Goal: Transaction & Acquisition: Purchase product/service

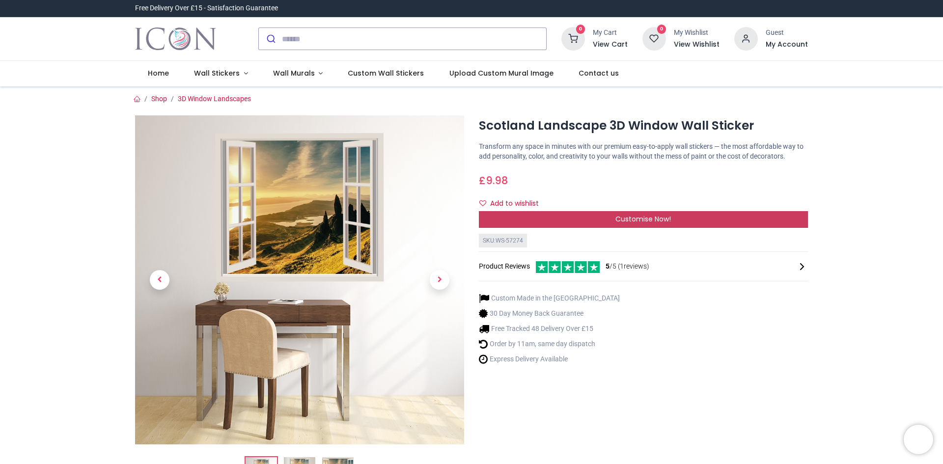
click at [658, 219] on span "Customise Now!" at bounding box center [644, 219] width 56 height 10
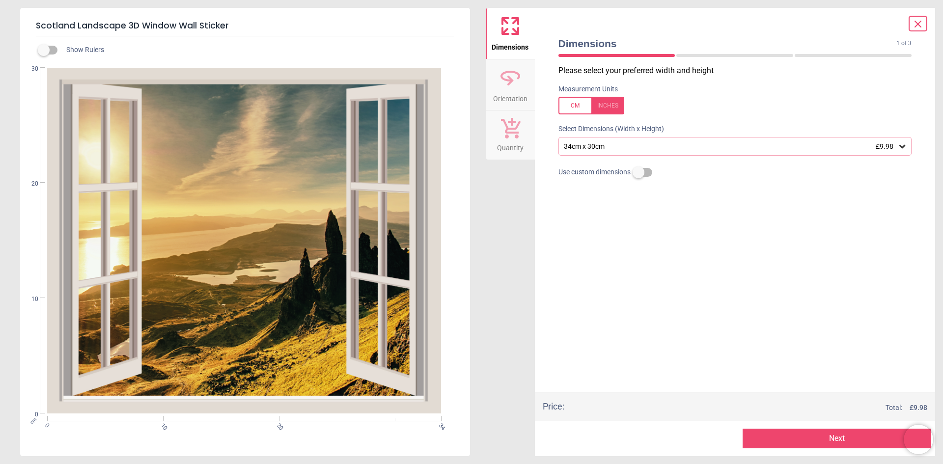
click at [905, 145] on icon at bounding box center [903, 147] width 10 height 10
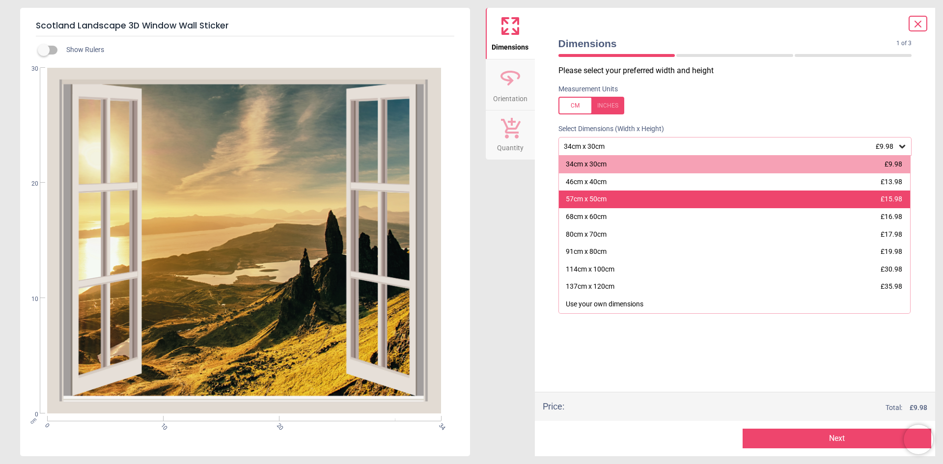
click at [602, 202] on div "57cm x 50cm" at bounding box center [586, 200] width 41 height 10
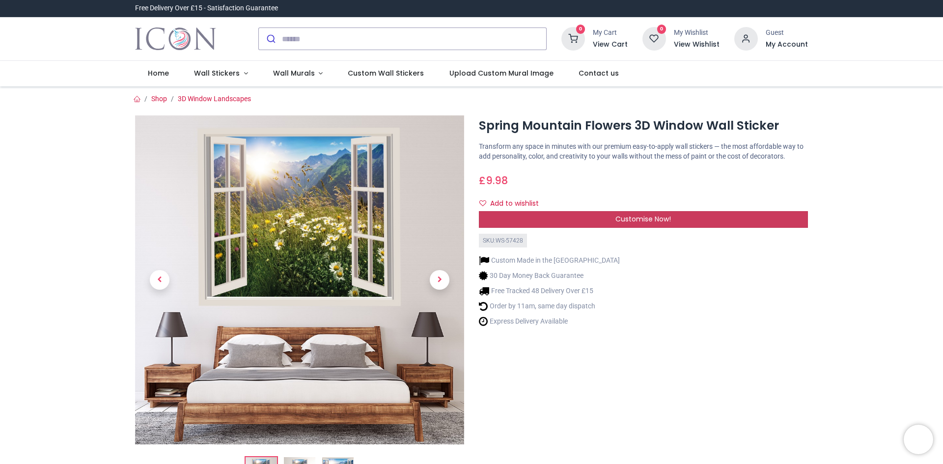
click at [654, 217] on span "Customise Now!" at bounding box center [644, 219] width 56 height 10
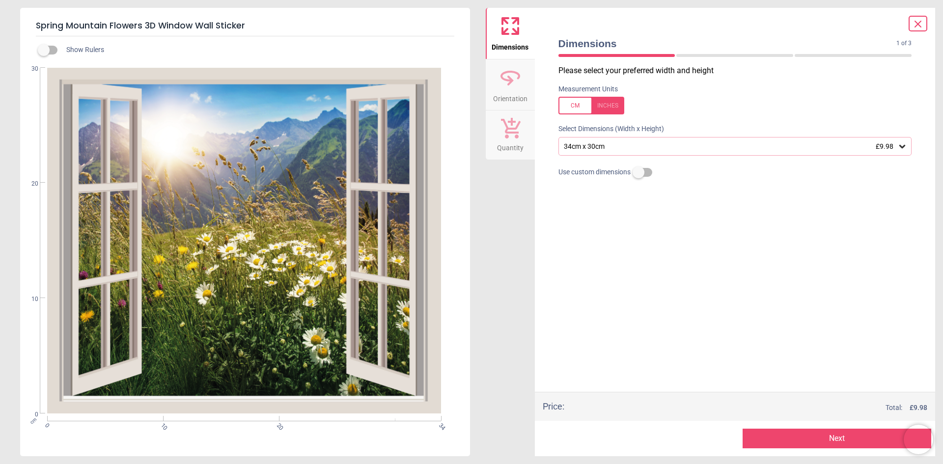
click at [730, 145] on div "34cm x 30cm £9.98" at bounding box center [730, 146] width 335 height 8
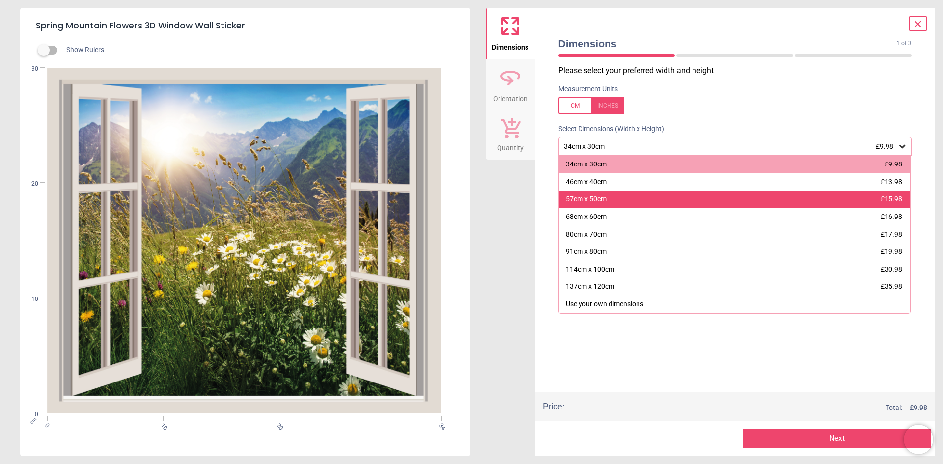
click at [595, 201] on div "57cm x 50cm" at bounding box center [586, 200] width 41 height 10
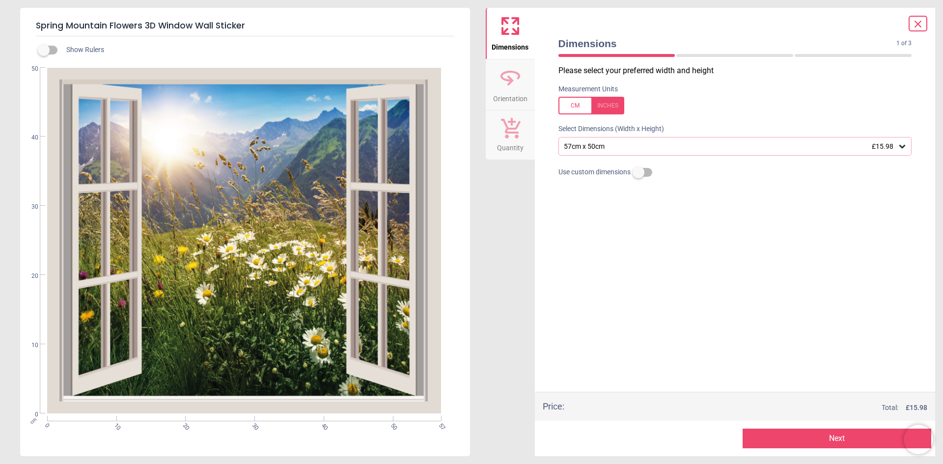
click at [840, 441] on button "Next" at bounding box center [837, 439] width 189 height 20
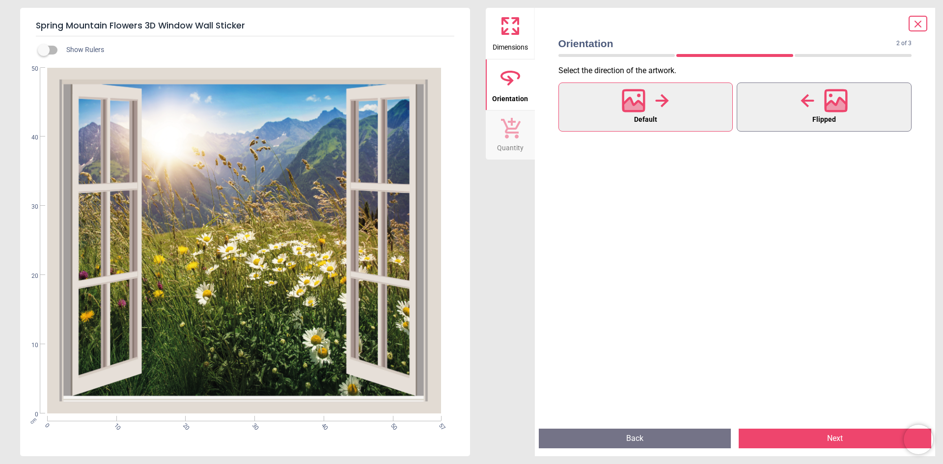
click at [848, 115] on button "Flipped" at bounding box center [824, 107] width 175 height 49
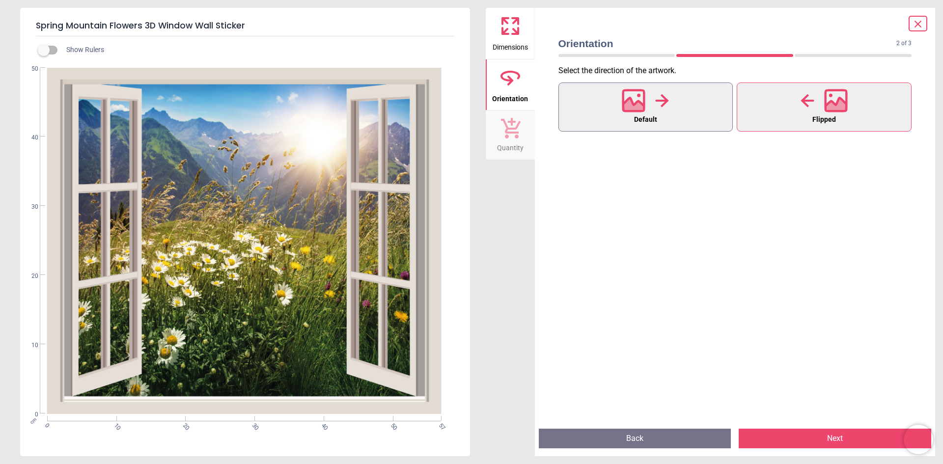
click at [679, 104] on button "Default" at bounding box center [646, 107] width 175 height 49
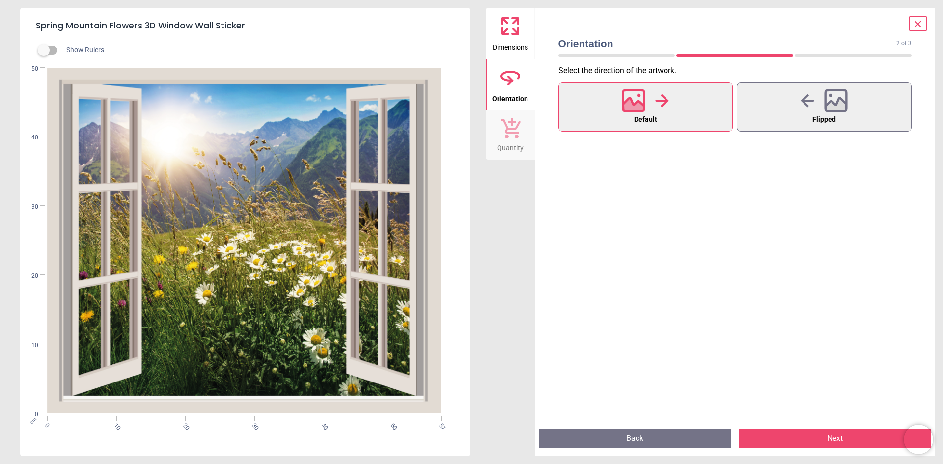
click at [832, 438] on button "Next" at bounding box center [835, 439] width 193 height 20
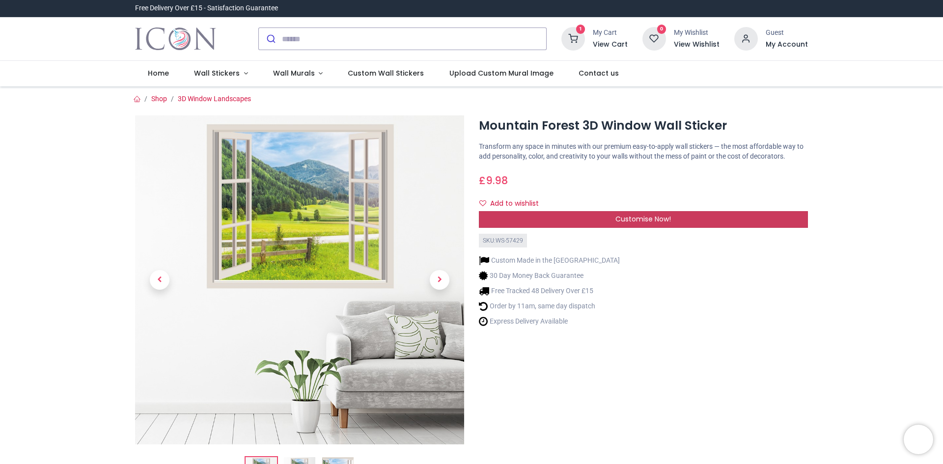
click at [637, 218] on span "Customise Now!" at bounding box center [644, 219] width 56 height 10
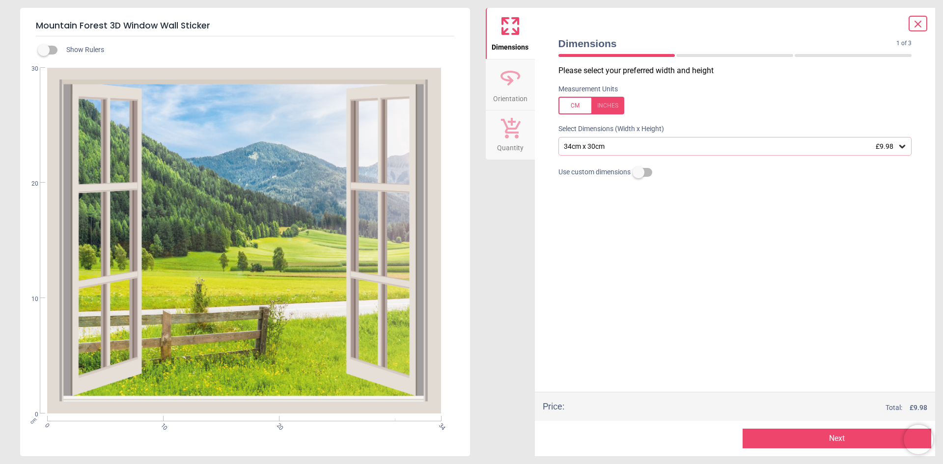
click at [605, 140] on div "34cm x 30cm £9.98" at bounding box center [736, 146] width 354 height 19
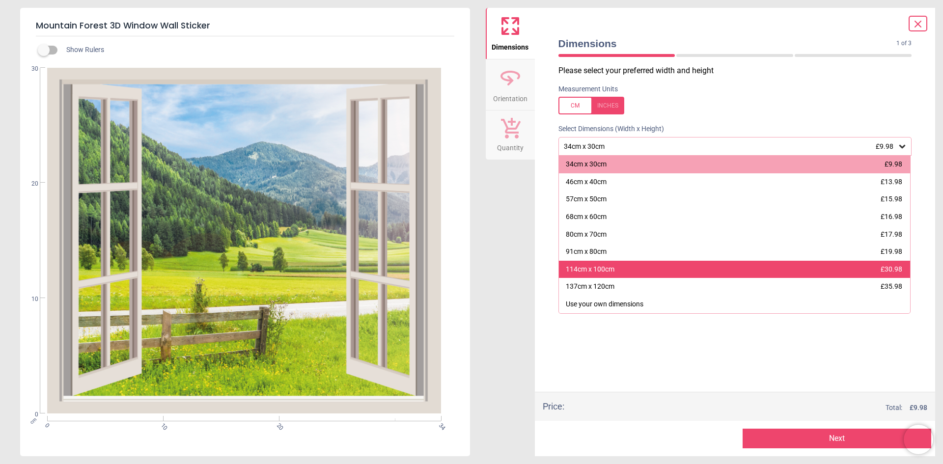
click at [603, 271] on div "114cm x 100cm" at bounding box center [590, 270] width 49 height 10
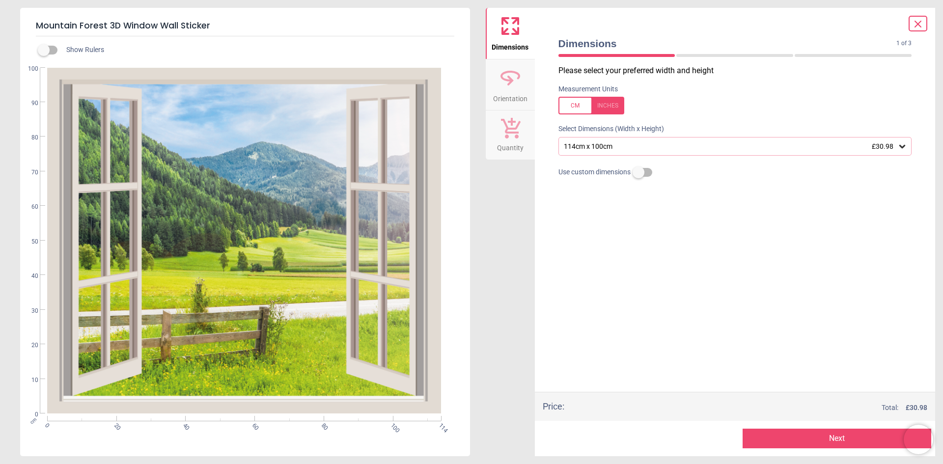
click at [833, 435] on button "Next" at bounding box center [837, 439] width 189 height 20
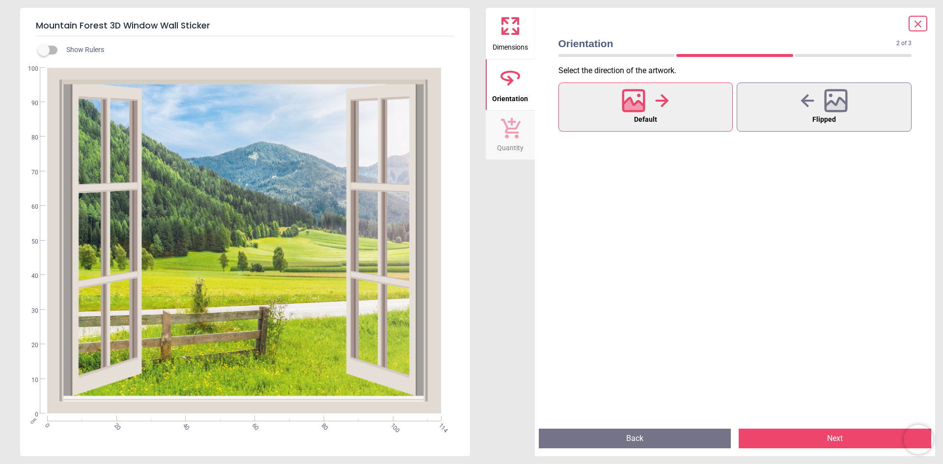
click at [836, 435] on button "Next" at bounding box center [835, 439] width 193 height 20
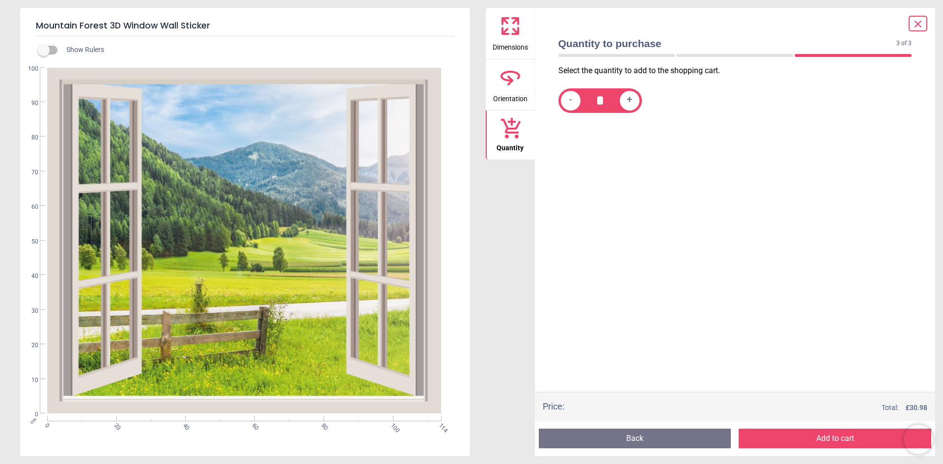
click at [836, 435] on button "Add to cart" at bounding box center [835, 439] width 193 height 20
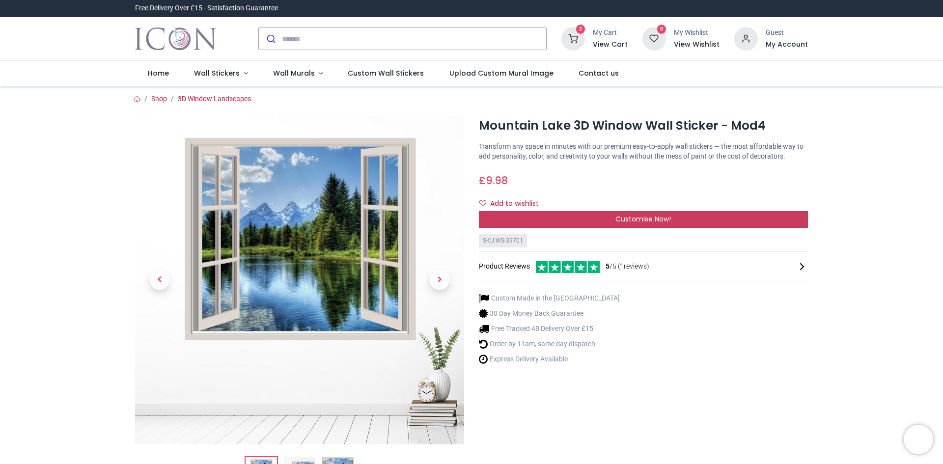
click at [662, 217] on span "Customise Now!" at bounding box center [644, 219] width 56 height 10
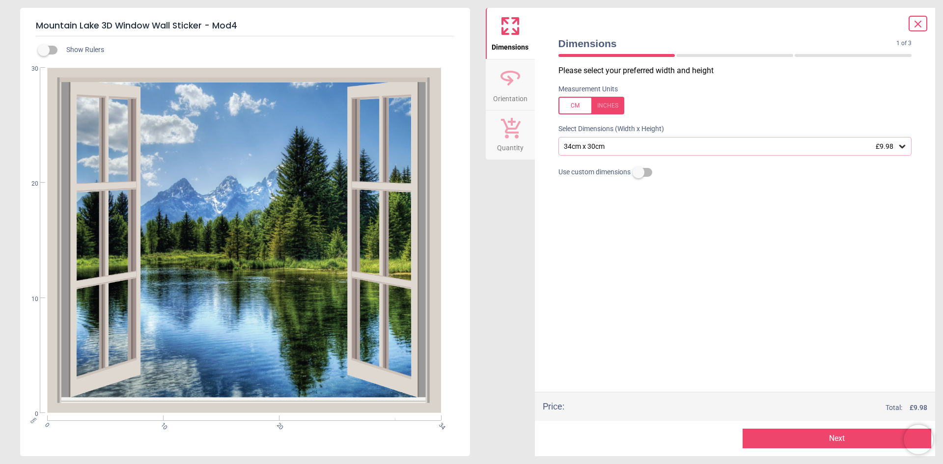
click at [669, 149] on div "34cm x 30cm £9.98" at bounding box center [730, 146] width 335 height 8
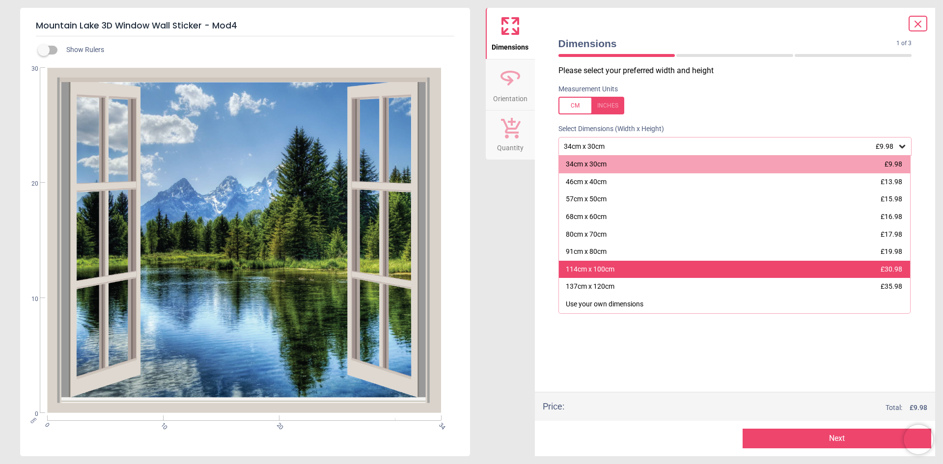
click at [606, 269] on div "114cm x 100cm" at bounding box center [590, 270] width 49 height 10
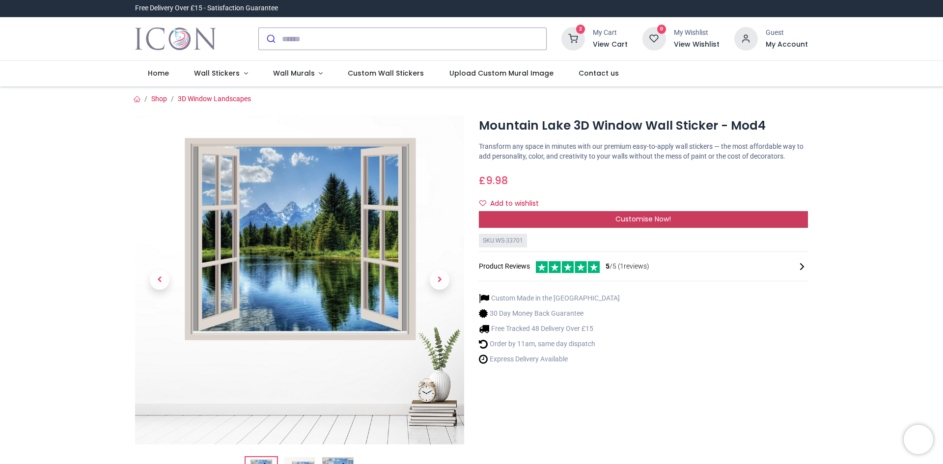
click at [654, 219] on span "Customise Now!" at bounding box center [644, 219] width 56 height 10
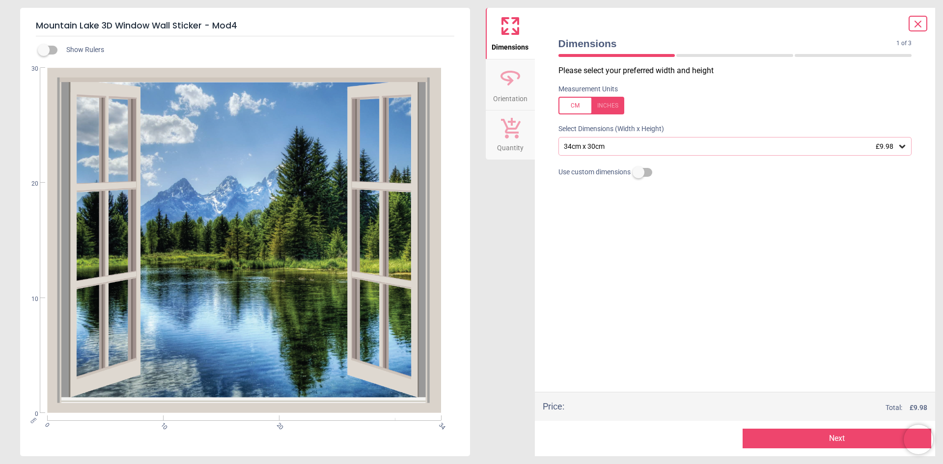
click at [664, 144] on div "34cm x 30cm £9.98" at bounding box center [730, 146] width 335 height 8
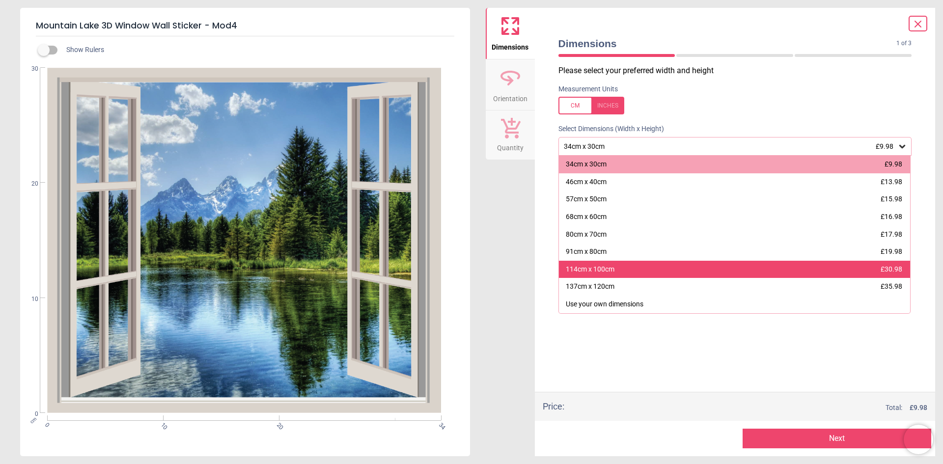
click at [607, 272] on div "114cm x 100cm" at bounding box center [590, 270] width 49 height 10
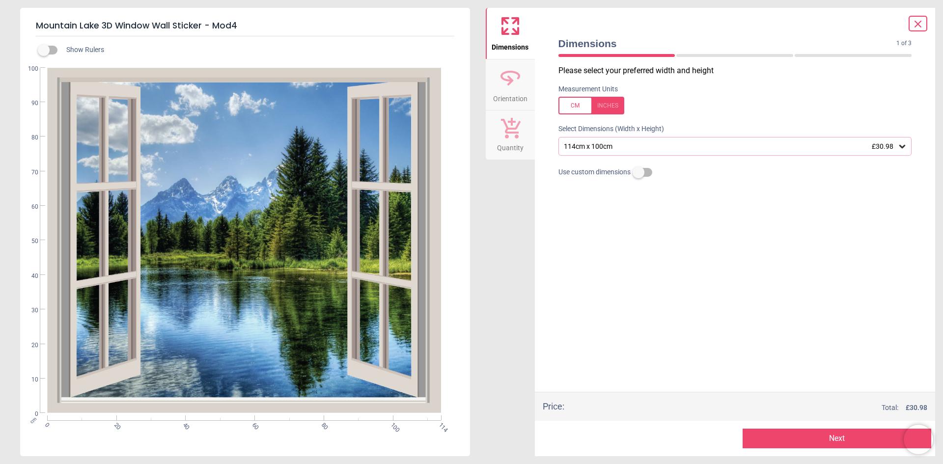
click at [829, 436] on button "Next" at bounding box center [837, 439] width 189 height 20
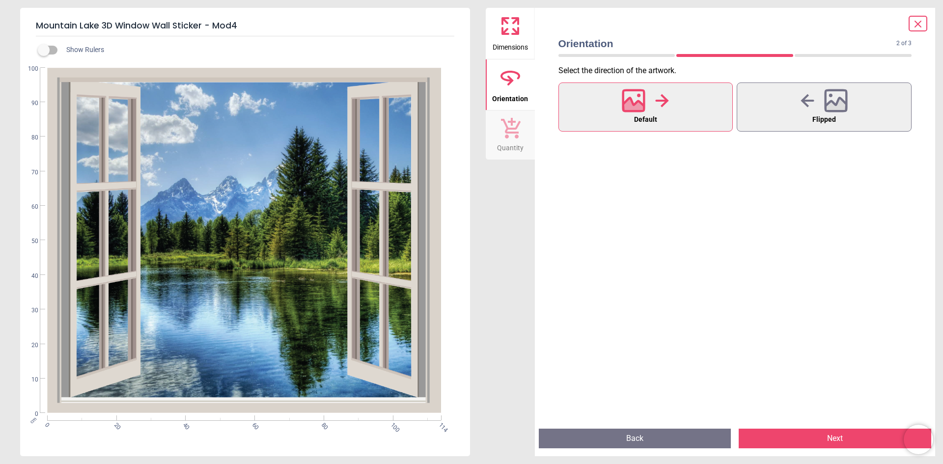
click at [829, 436] on button "Next" at bounding box center [835, 439] width 193 height 20
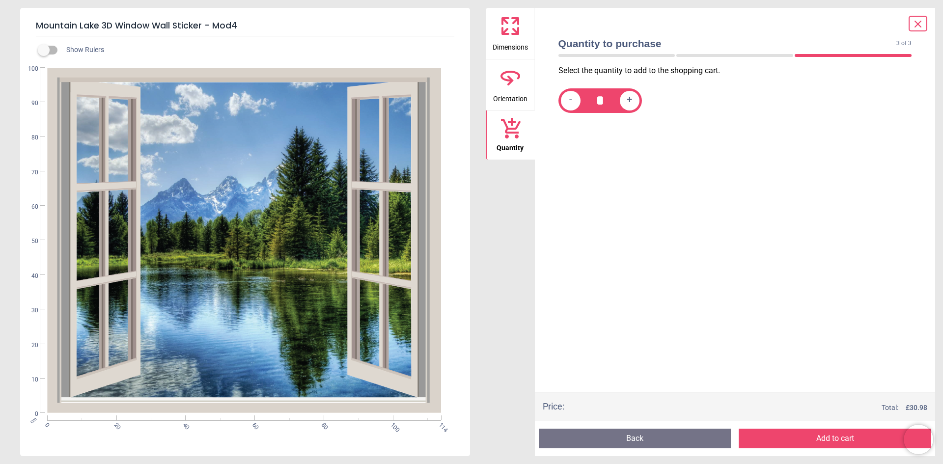
click at [829, 436] on button "Add to cart" at bounding box center [835, 439] width 193 height 20
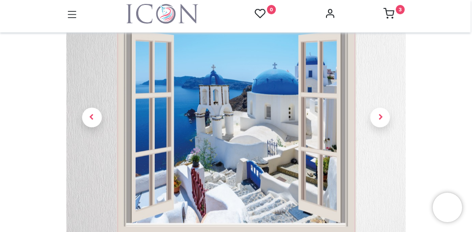
scroll to position [49, 0]
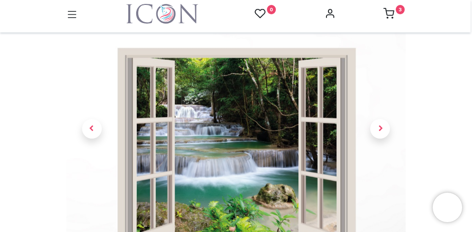
scroll to position [74, 0]
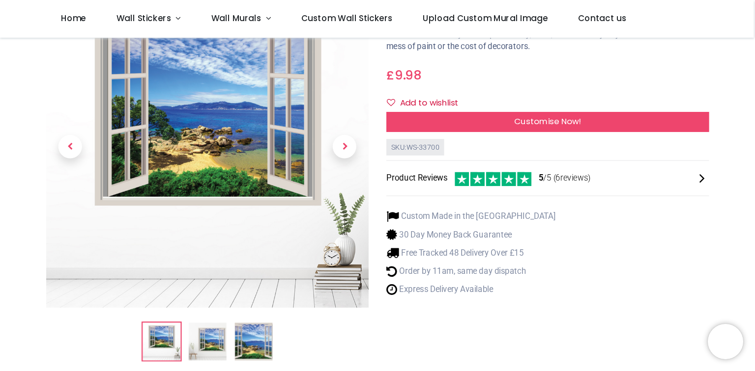
scroll to position [74, 0]
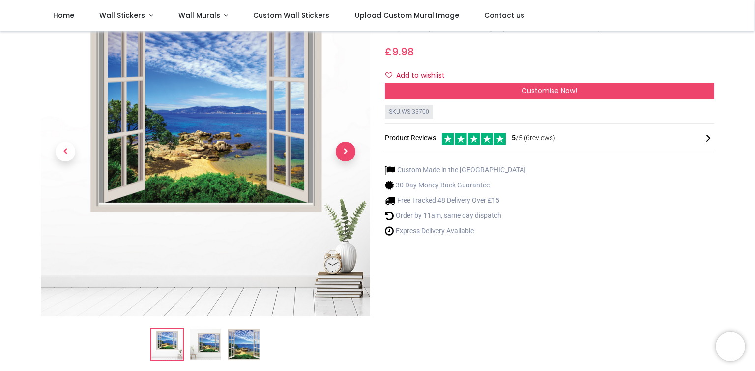
click at [344, 152] on span "Next" at bounding box center [346, 152] width 20 height 20
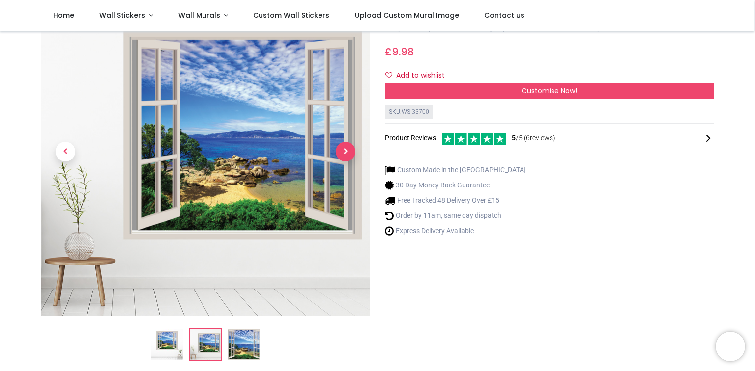
click at [344, 152] on span "Next" at bounding box center [346, 152] width 20 height 20
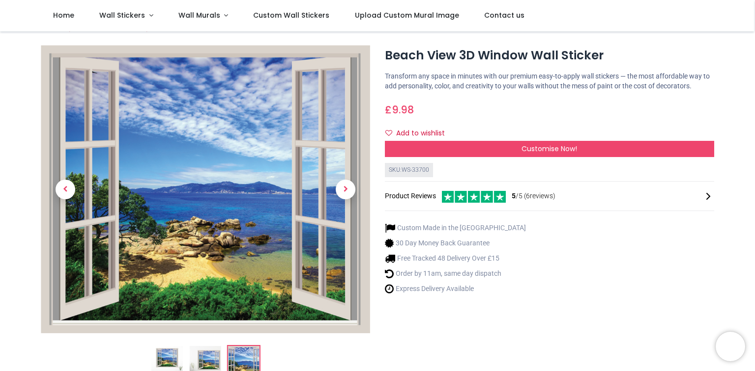
scroll to position [0, 0]
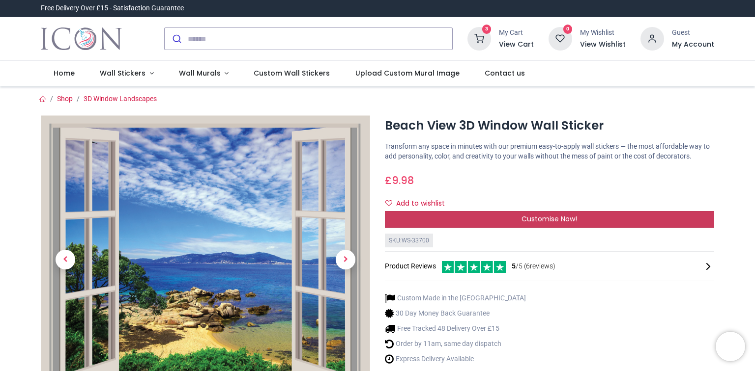
click at [542, 219] on span "Customise Now!" at bounding box center [549, 219] width 56 height 10
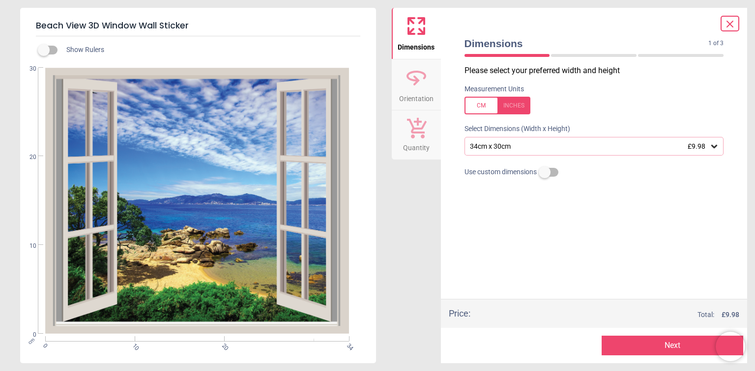
click at [518, 148] on div "34cm x 30cm £9.98" at bounding box center [589, 146] width 241 height 8
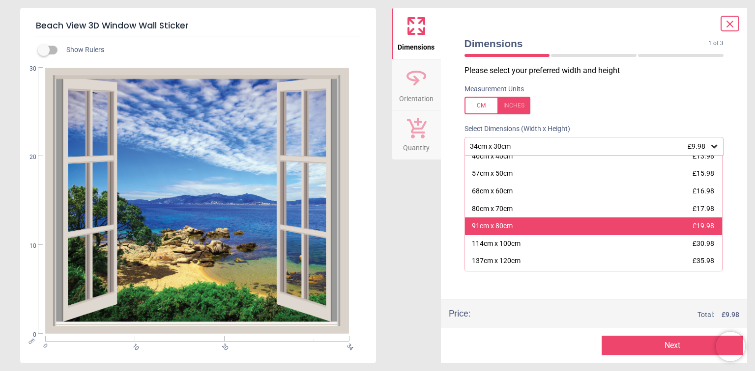
scroll to position [39, 0]
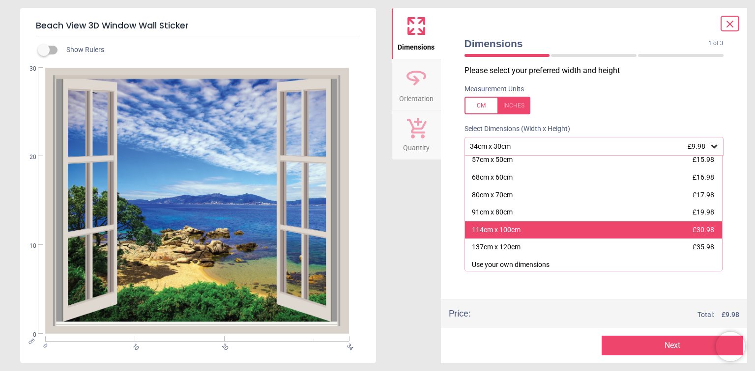
click at [499, 229] on div "114cm x 100cm" at bounding box center [496, 231] width 49 height 10
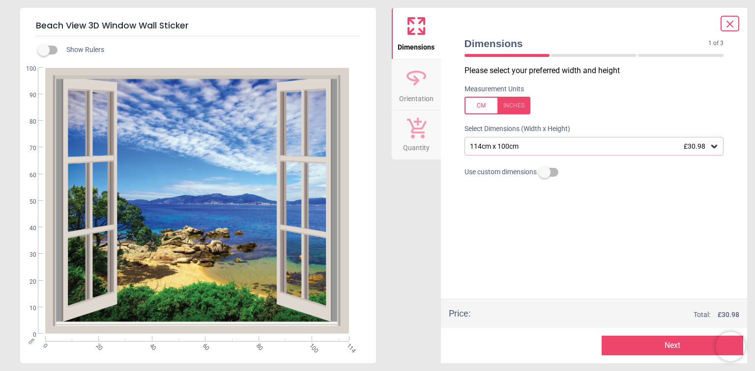
click at [628, 309] on button "Next" at bounding box center [672, 346] width 142 height 20
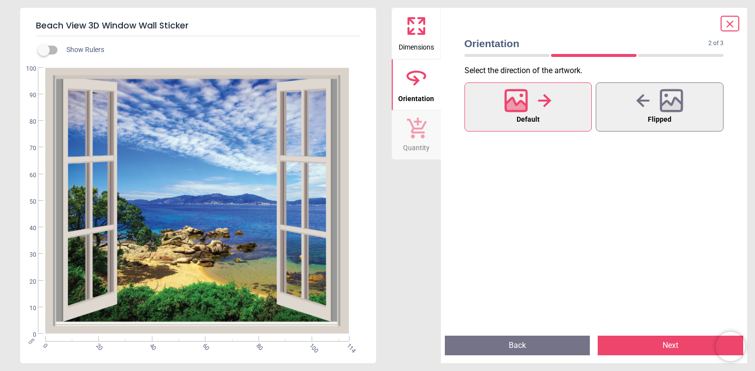
click at [628, 309] on button "Next" at bounding box center [670, 346] width 145 height 20
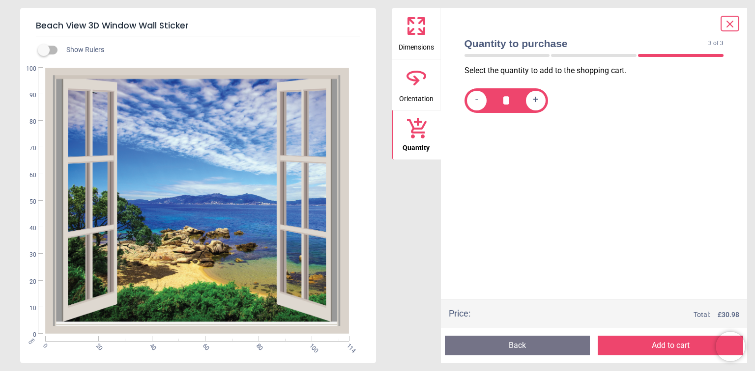
click at [628, 309] on button "Add to cart" at bounding box center [670, 346] width 145 height 20
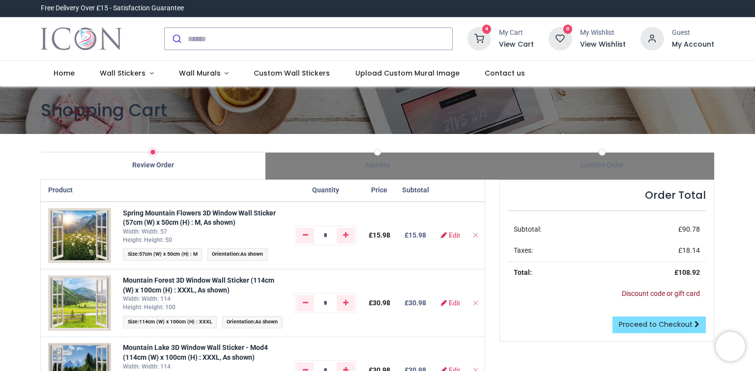
click at [681, 293] on link "Discount code or gift card" at bounding box center [661, 294] width 78 height 8
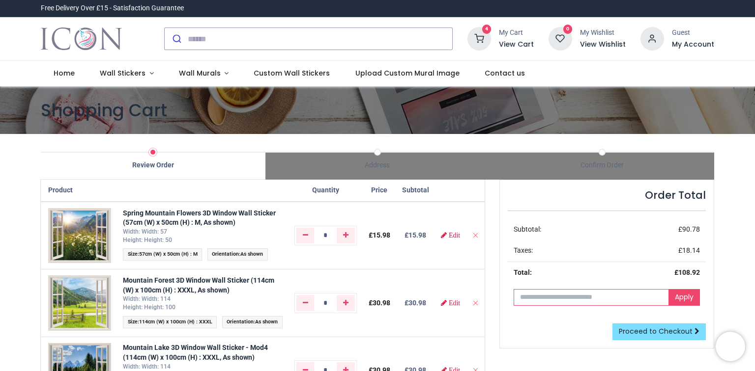
click at [617, 299] on input "text" at bounding box center [590, 297] width 155 height 17
paste input "**********"
type input "**********"
click at [687, 296] on link "Apply" at bounding box center [683, 297] width 31 height 17
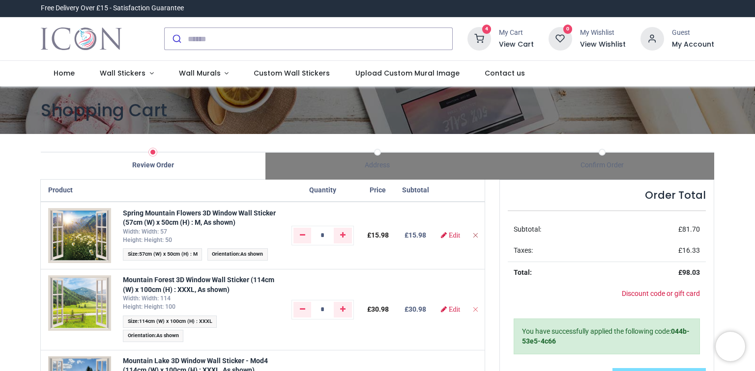
click at [475, 237] on icon "Remove from cart" at bounding box center [475, 235] width 7 height 7
type input "*"
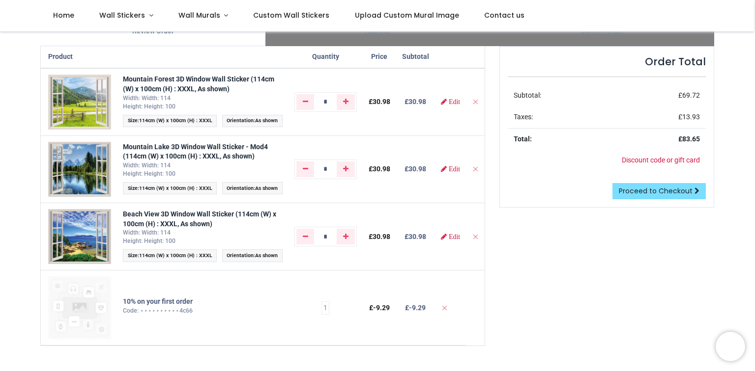
scroll to position [79, 0]
click at [199, 15] on span "Wall Murals" at bounding box center [199, 15] width 42 height 10
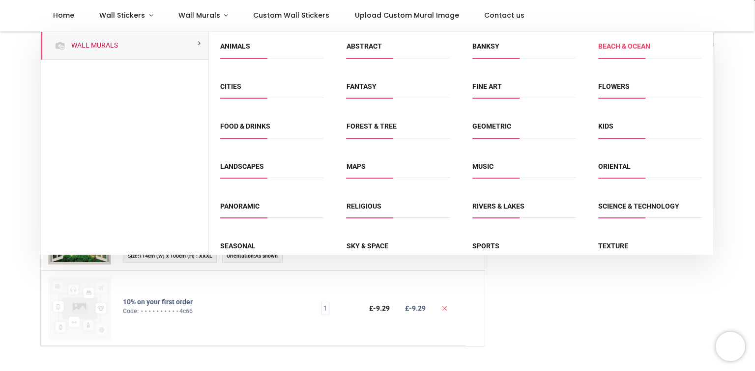
click at [628, 45] on link "Beach & Ocean" at bounding box center [624, 46] width 52 height 8
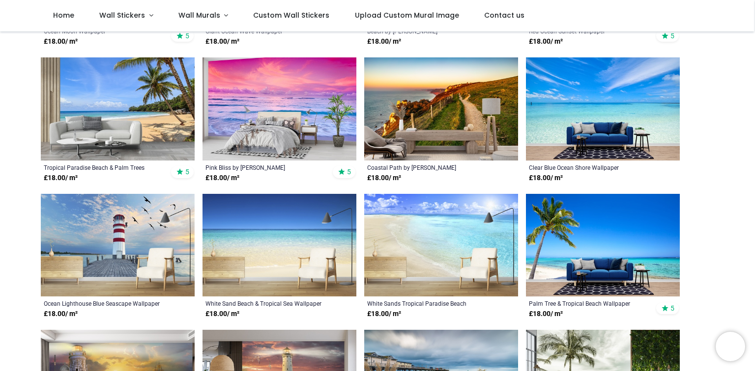
scroll to position [236, 0]
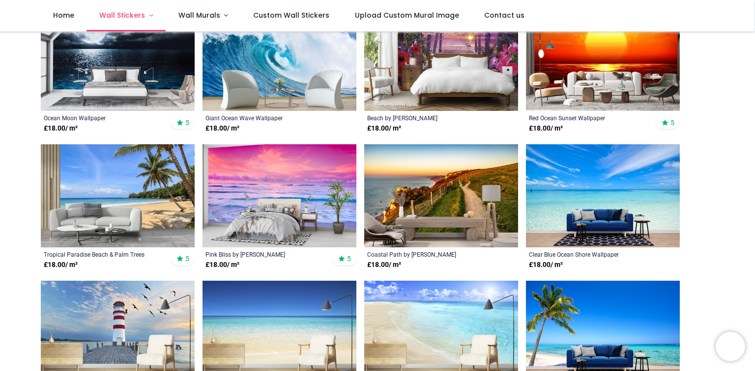
click at [124, 13] on span "Wall Stickers" at bounding box center [122, 15] width 46 height 10
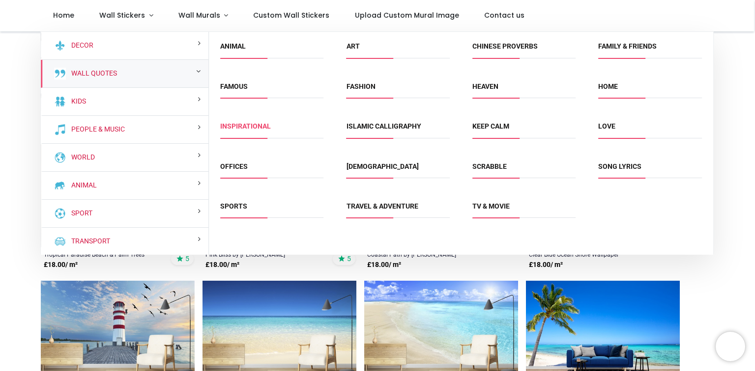
click at [256, 127] on link "Inspirational" at bounding box center [245, 126] width 51 height 8
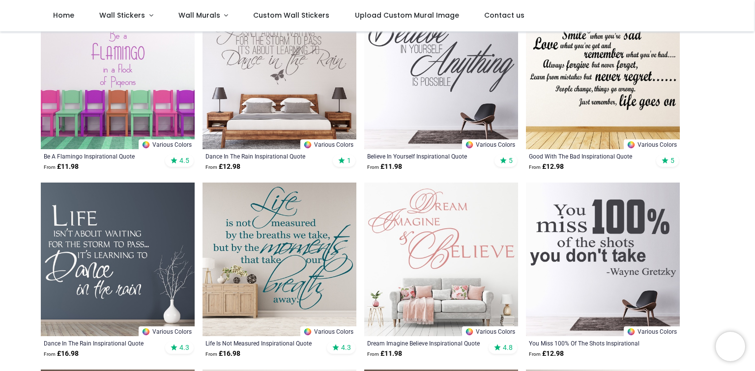
scroll to position [79, 0]
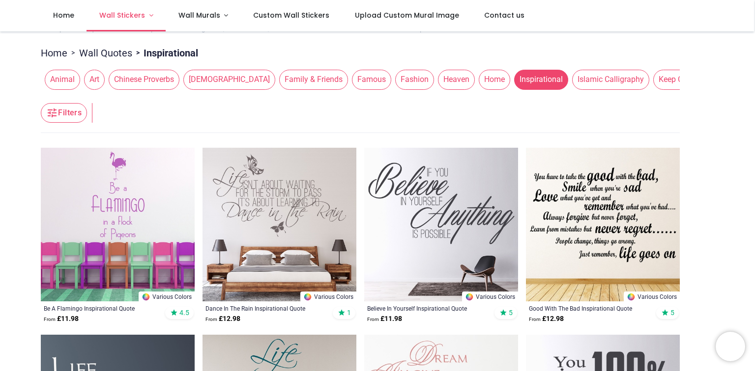
click at [118, 15] on span "Wall Stickers" at bounding box center [122, 15] width 46 height 10
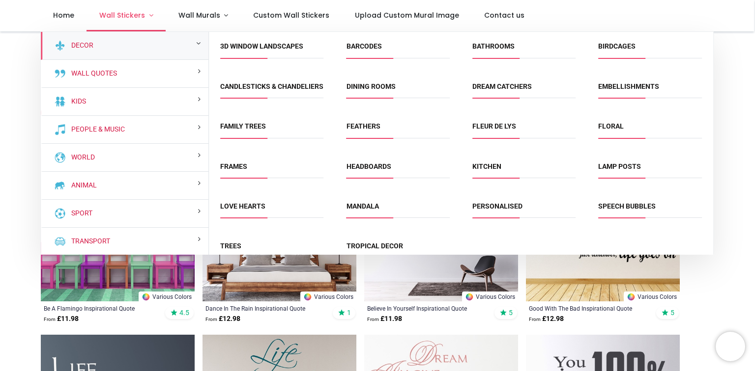
click at [130, 14] on span "Wall Stickers" at bounding box center [122, 15] width 46 height 10
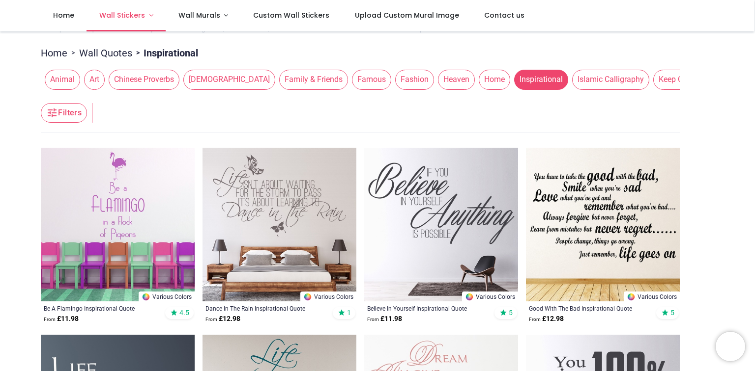
click at [112, 14] on span "Wall Stickers" at bounding box center [122, 15] width 46 height 10
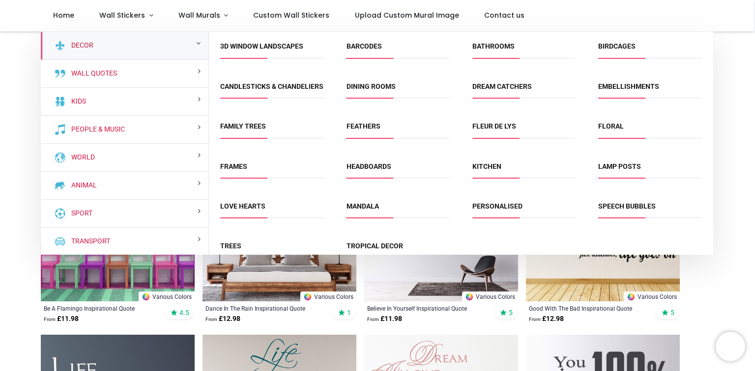
click at [88, 43] on link "Decor" at bounding box center [80, 46] width 26 height 10
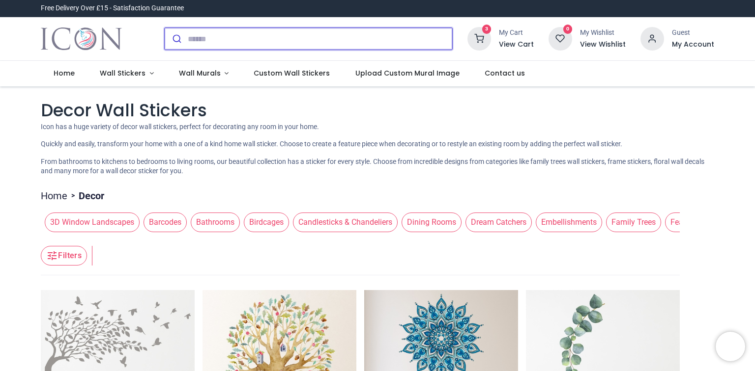
click at [226, 38] on input "search" at bounding box center [320, 39] width 264 height 22
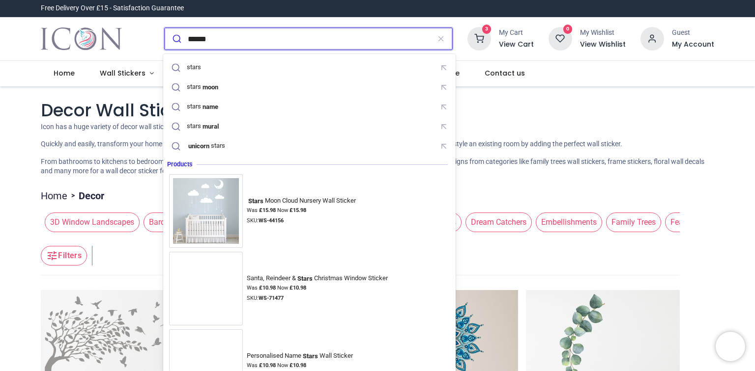
type input "******"
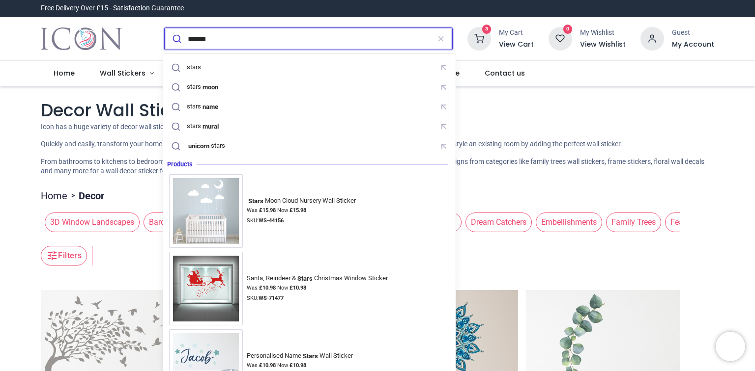
click at [165, 28] on button "submit" at bounding box center [176, 39] width 23 height 22
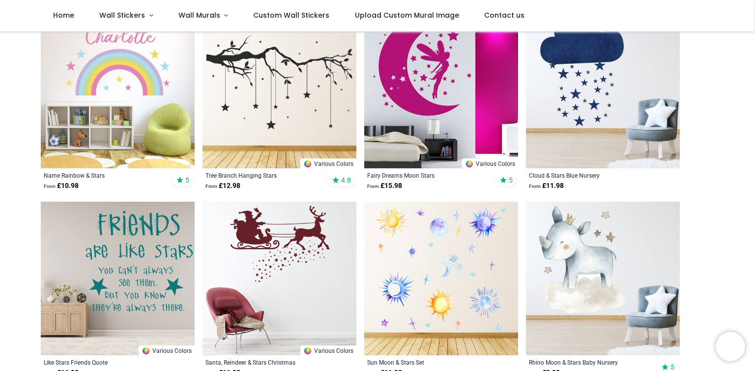
scroll to position [393, 0]
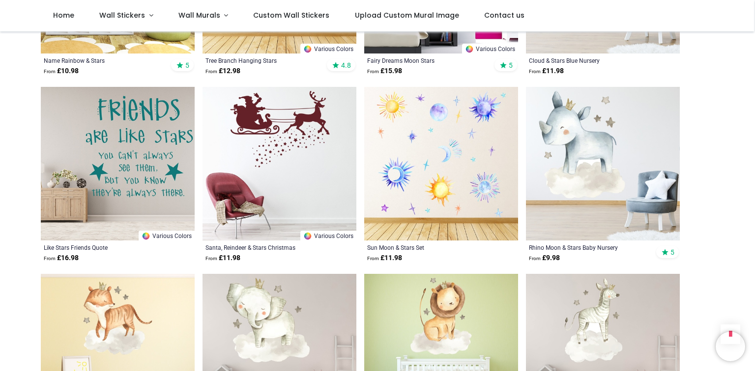
scroll to position [432, 0]
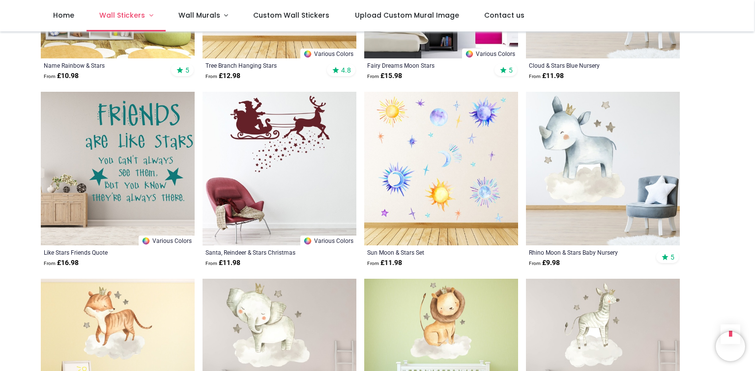
click at [134, 14] on span "Wall Stickers" at bounding box center [122, 15] width 46 height 10
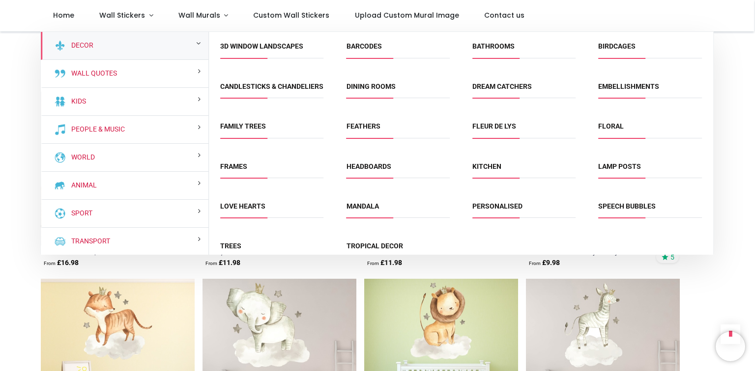
click at [115, 47] on div "Decor" at bounding box center [125, 46] width 168 height 28
click at [185, 40] on div "Decor" at bounding box center [125, 46] width 168 height 28
click at [124, 14] on span "Wall Stickers" at bounding box center [122, 15] width 46 height 10
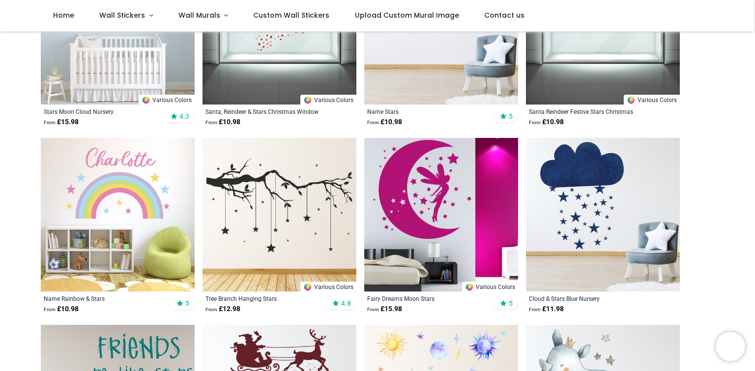
scroll to position [175, 0]
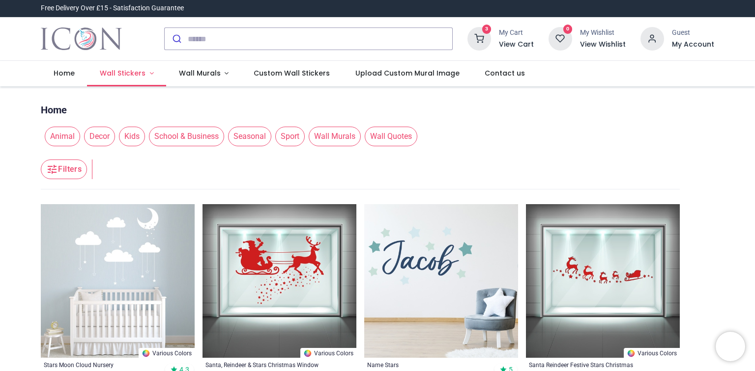
click at [143, 72] on span "Wall Stickers" at bounding box center [124, 73] width 48 height 10
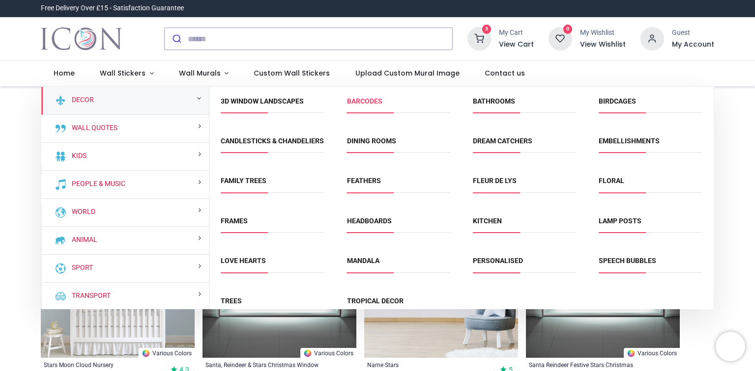
click at [373, 100] on link "Barcodes" at bounding box center [364, 101] width 35 height 8
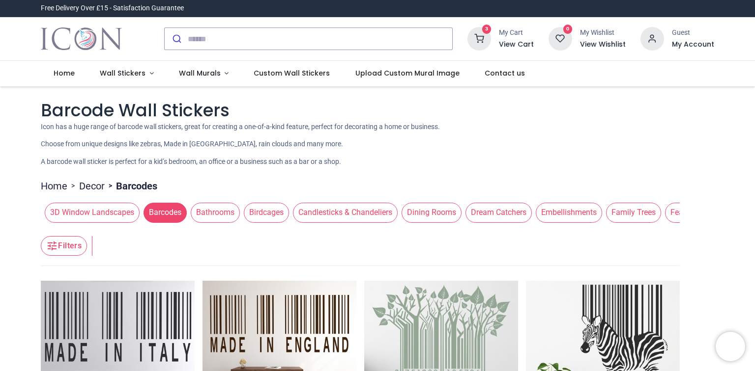
click at [631, 213] on span "Family Trees" at bounding box center [633, 213] width 55 height 20
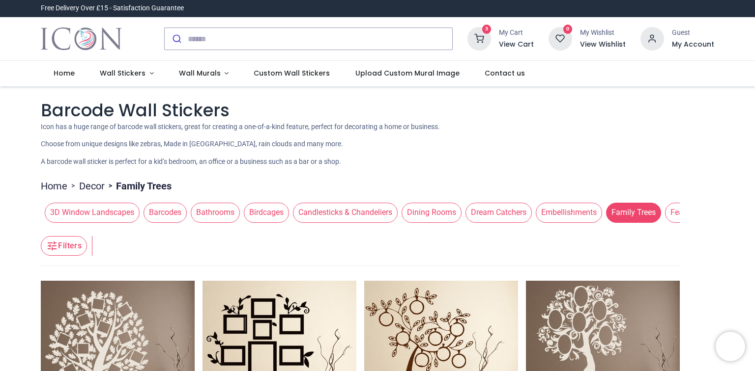
click at [665, 210] on span "Feathers" at bounding box center [685, 213] width 41 height 20
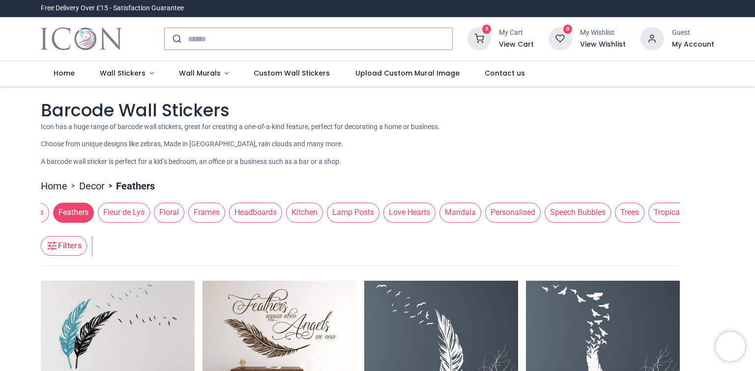
scroll to position [0, 617]
click at [609, 208] on span "Trees" at bounding box center [623, 213] width 29 height 20
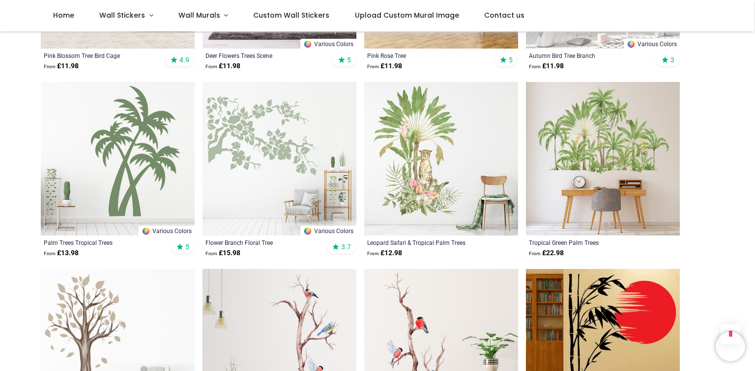
scroll to position [904, 0]
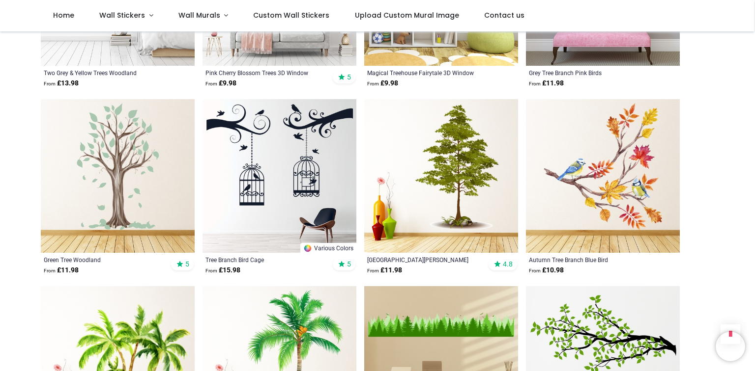
scroll to position [2398, 0]
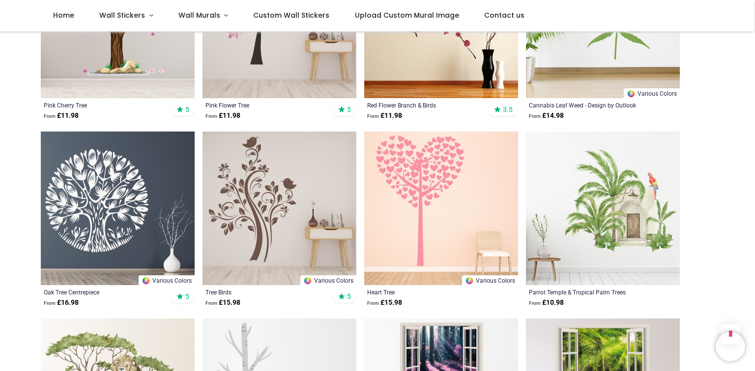
scroll to position [3656, 0]
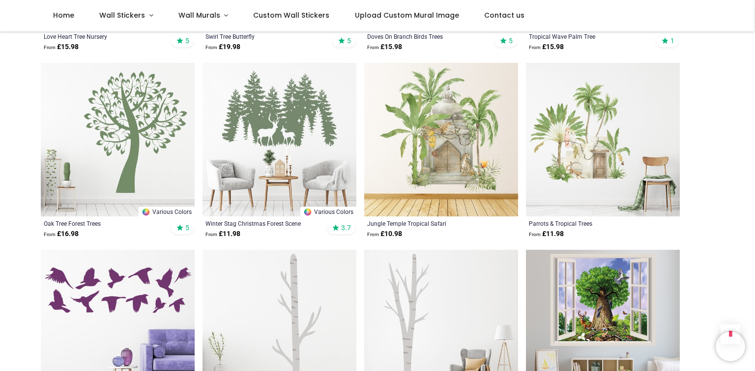
scroll to position [5032, 0]
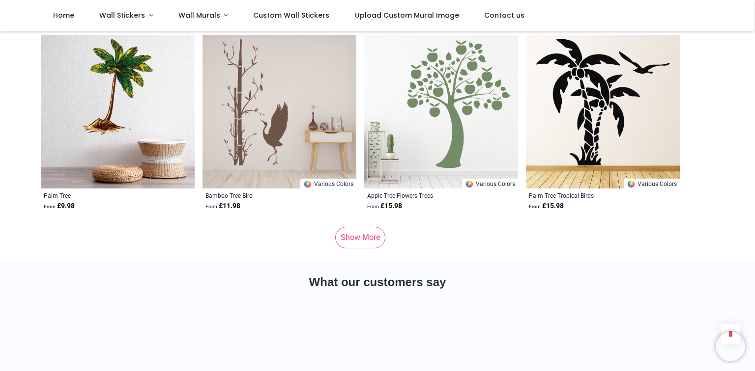
scroll to position [6565, 0]
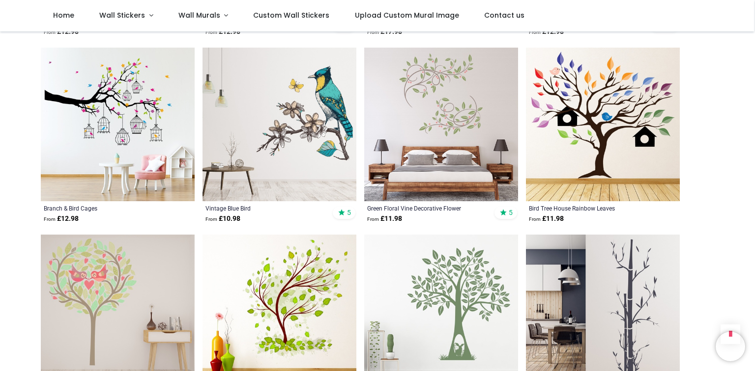
scroll to position [885, 0]
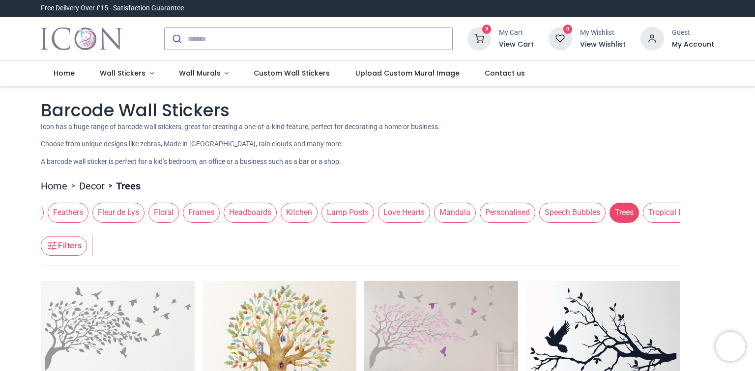
click at [736, 49] on div "3 My Cart View Cart 0 Guest" at bounding box center [377, 39] width 755 height 44
click at [52, 210] on span "Feathers" at bounding box center [68, 213] width 41 height 20
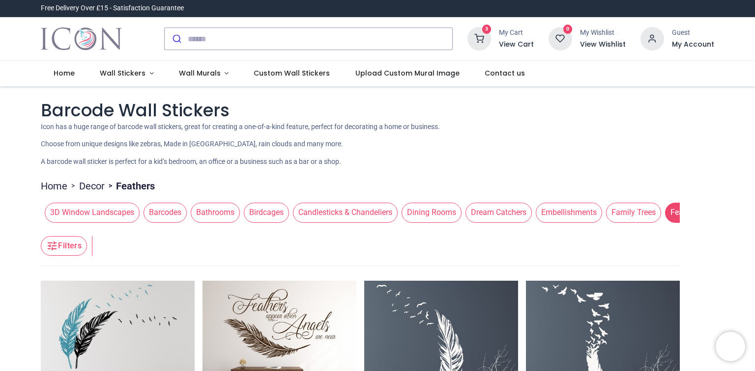
click at [210, 214] on span "Bathrooms" at bounding box center [215, 213] width 49 height 20
click at [209, 210] on span "Bathrooms" at bounding box center [215, 213] width 49 height 20
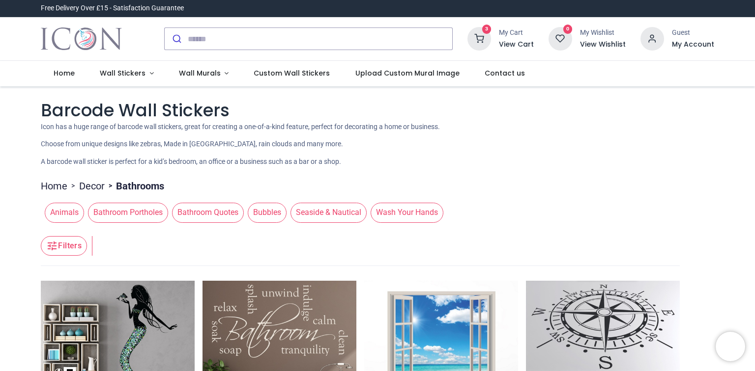
click at [84, 185] on link "Decor" at bounding box center [92, 186] width 26 height 14
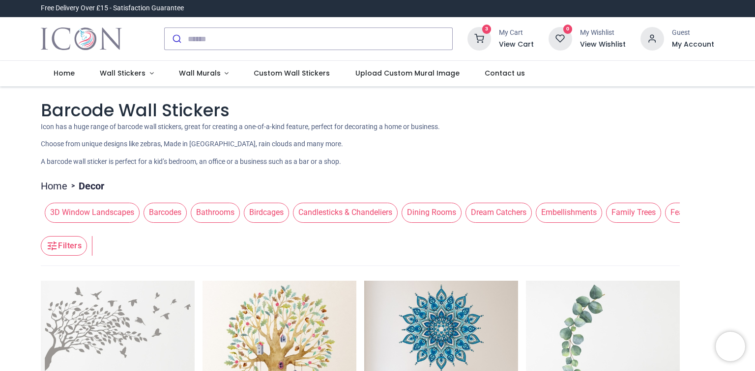
click at [429, 211] on span "Dining Rooms" at bounding box center [431, 213] width 60 height 20
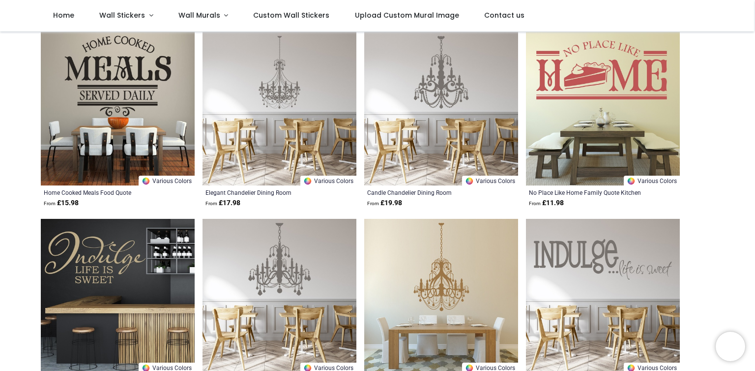
scroll to position [39, 0]
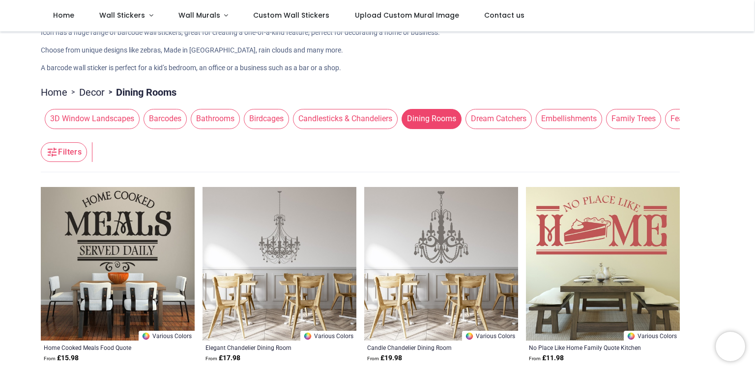
click at [575, 121] on span "Embellishments" at bounding box center [569, 119] width 66 height 20
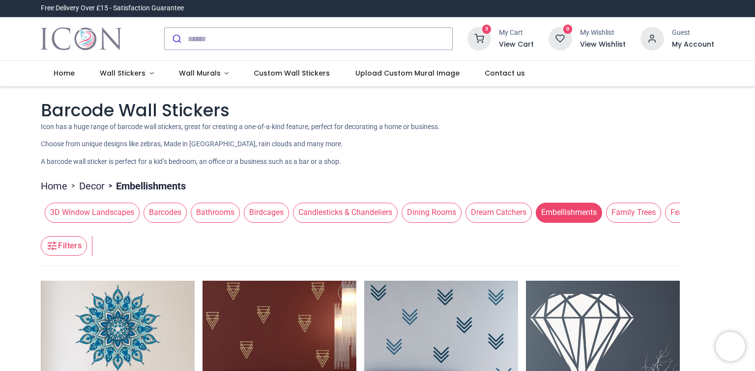
click at [98, 211] on span "3D Window Landscapes" at bounding box center [92, 213] width 95 height 20
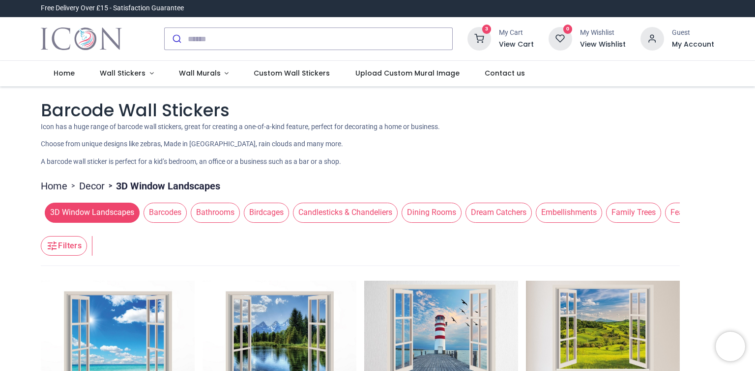
click at [485, 36] on icon at bounding box center [479, 39] width 24 height 24
